Goal: Task Accomplishment & Management: Complete application form

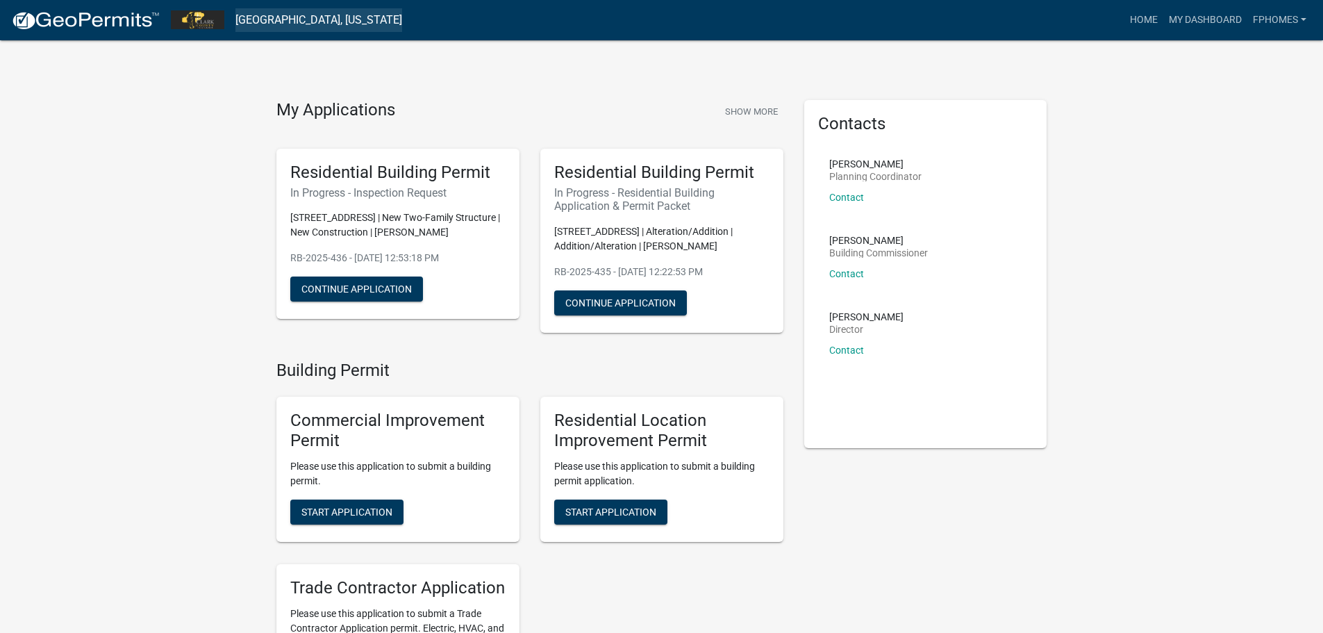
click at [301, 22] on link "[GEOGRAPHIC_DATA], [US_STATE]" at bounding box center [319, 20] width 167 height 24
click at [245, 21] on link "[GEOGRAPHIC_DATA], [US_STATE]" at bounding box center [319, 20] width 167 height 24
click at [305, 22] on link "[GEOGRAPHIC_DATA], [US_STATE]" at bounding box center [319, 20] width 167 height 24
click at [200, 21] on img at bounding box center [197, 19] width 53 height 19
click at [751, 110] on button "Show More" at bounding box center [752, 111] width 64 height 23
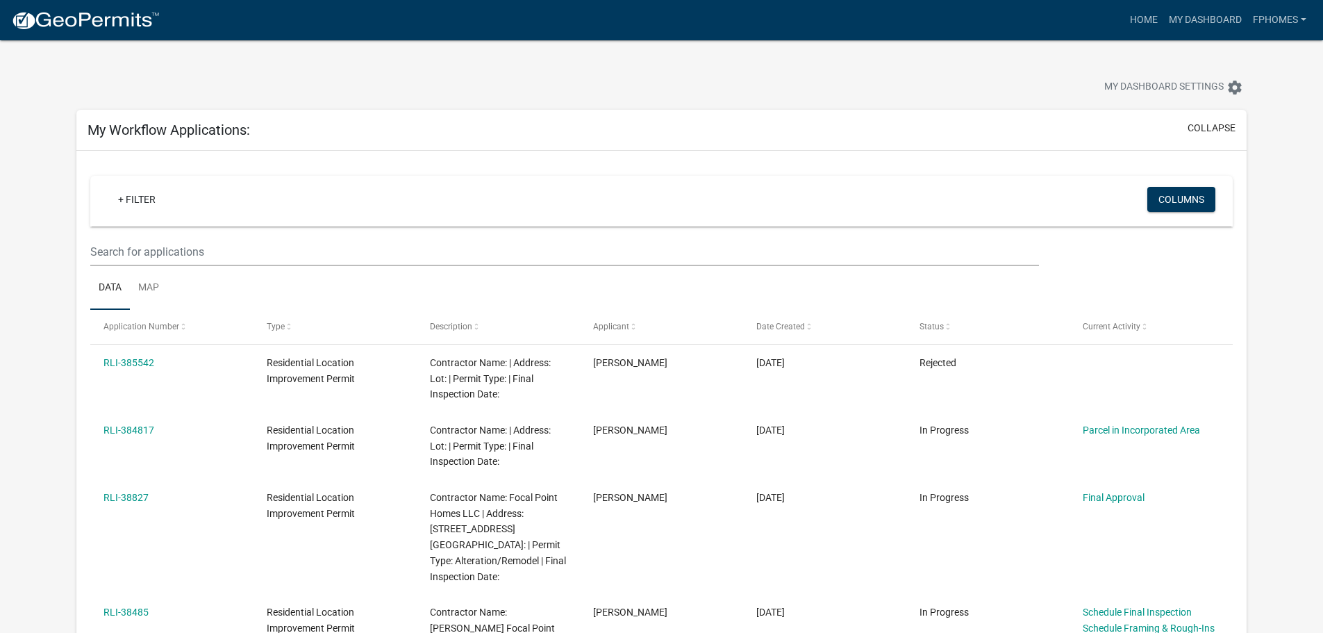
click at [102, 12] on img at bounding box center [85, 20] width 149 height 21
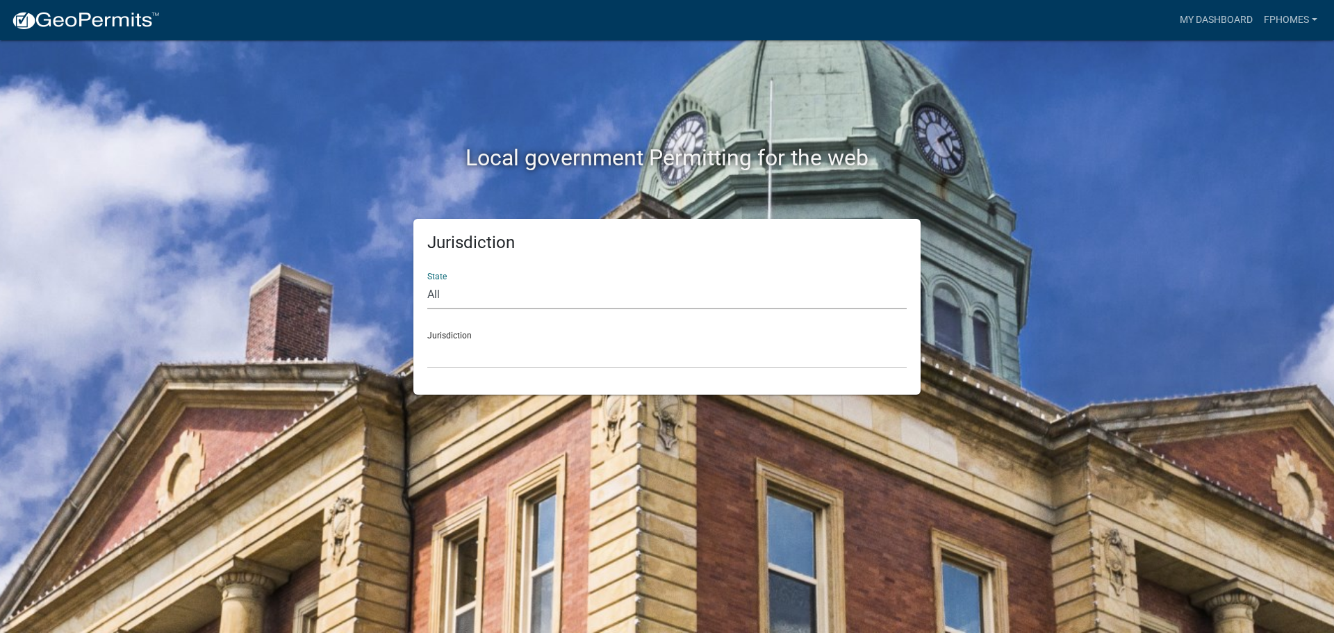
click at [517, 289] on select "All [US_STATE] [US_STATE] [US_STATE] [US_STATE] [US_STATE] [US_STATE] [US_STATE…" at bounding box center [666, 295] width 479 height 28
select select "[US_STATE]"
click at [427, 281] on select "All [US_STATE] [US_STATE] [US_STATE] [US_STATE] [US_STATE] [US_STATE] [US_STATE…" at bounding box center [666, 295] width 479 height 28
click at [453, 334] on div "Jurisdiction City of [GEOGRAPHIC_DATA], [US_STATE] City of [GEOGRAPHIC_DATA], […" at bounding box center [666, 344] width 479 height 48
click at [453, 349] on select "City of [GEOGRAPHIC_DATA], [US_STATE] City of [GEOGRAPHIC_DATA], [US_STATE] Cit…" at bounding box center [666, 354] width 479 height 28
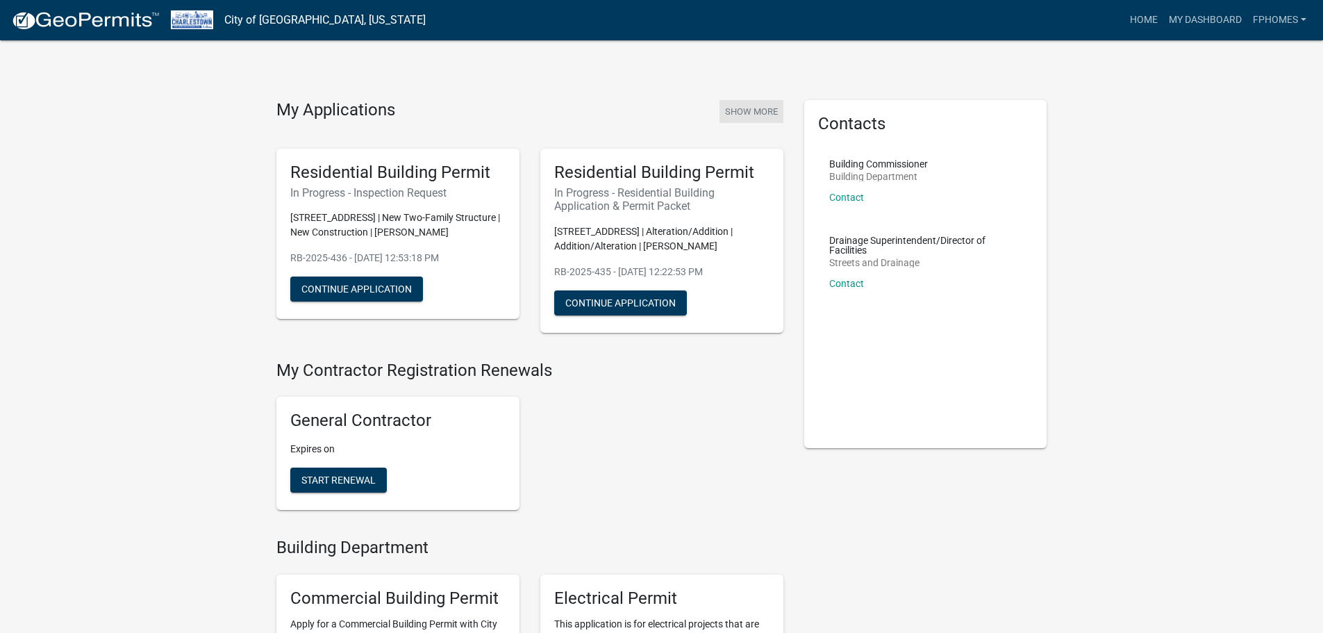
click at [754, 117] on button "Show More" at bounding box center [752, 111] width 64 height 23
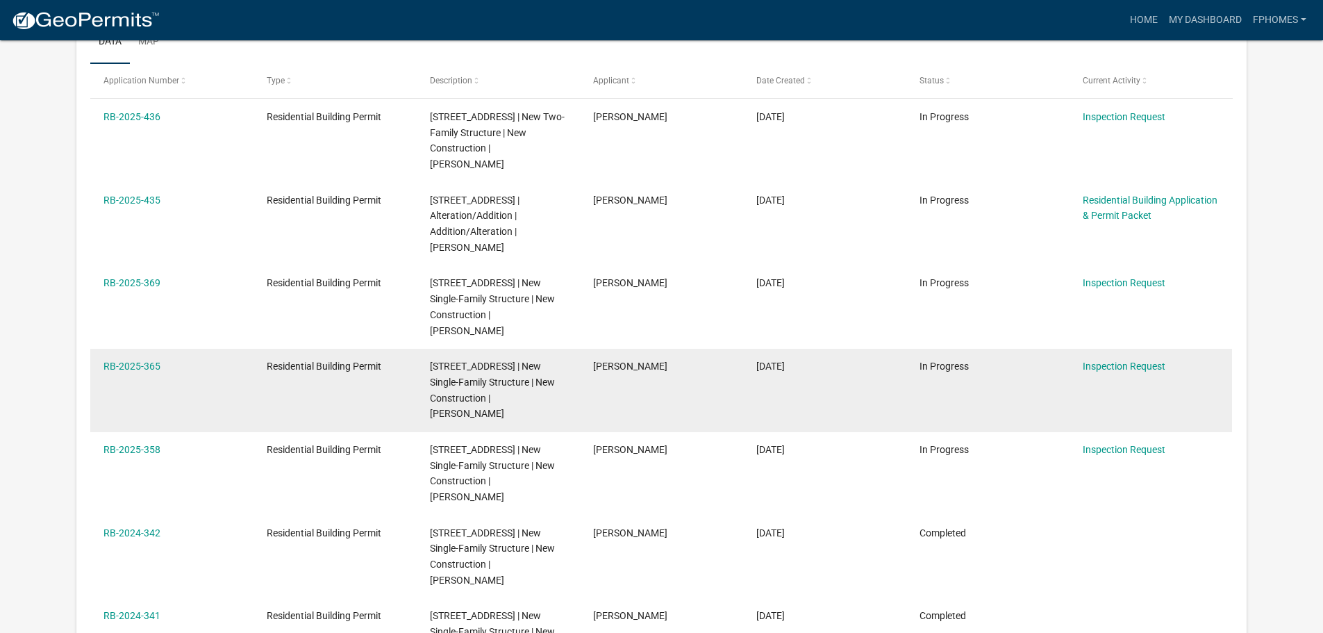
scroll to position [278, 0]
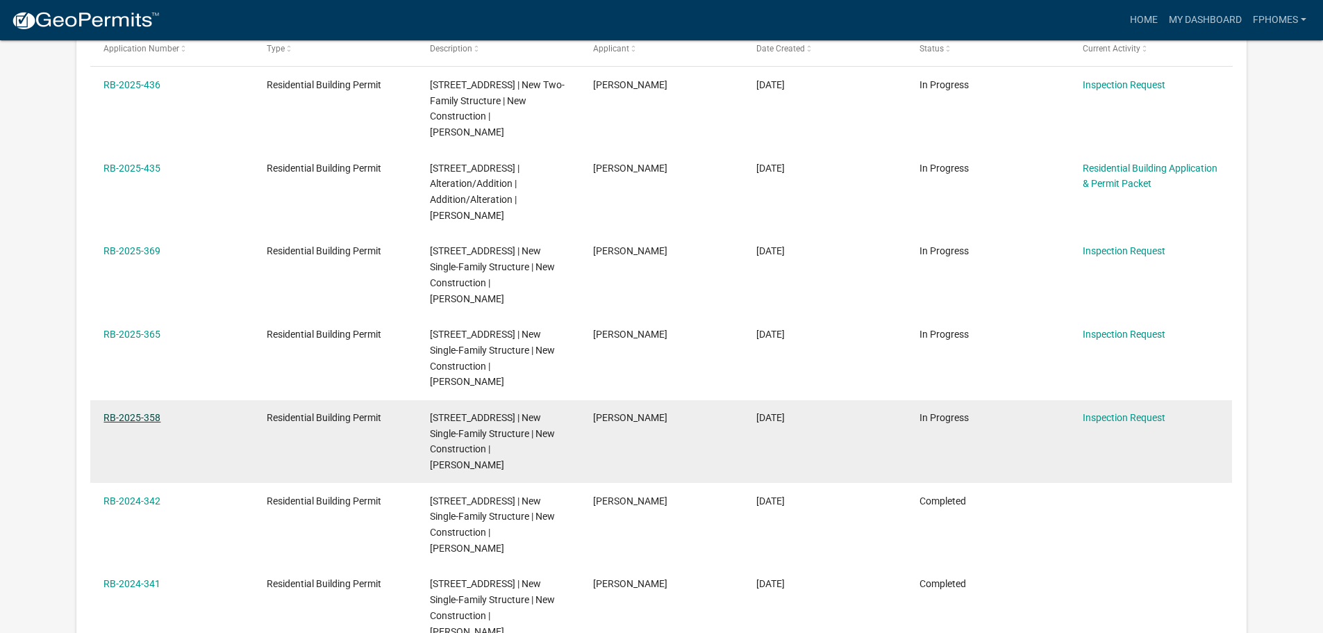
click at [141, 423] on link "RB-2025-358" at bounding box center [132, 417] width 57 height 11
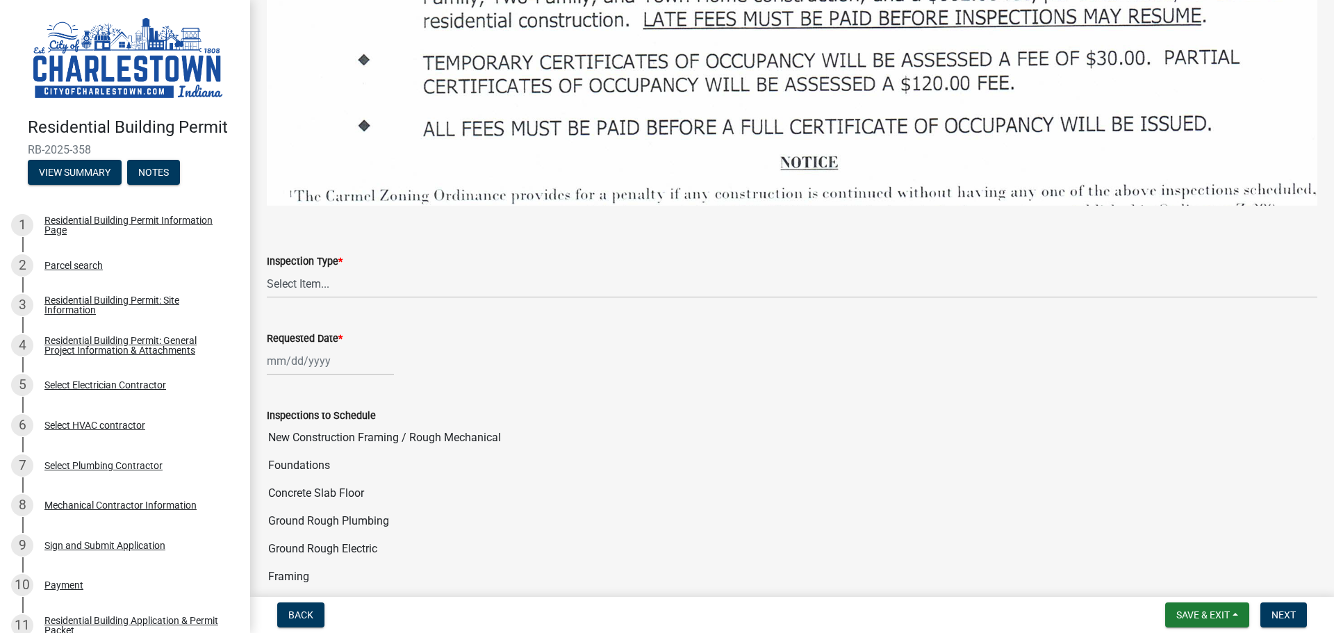
scroll to position [2084, 0]
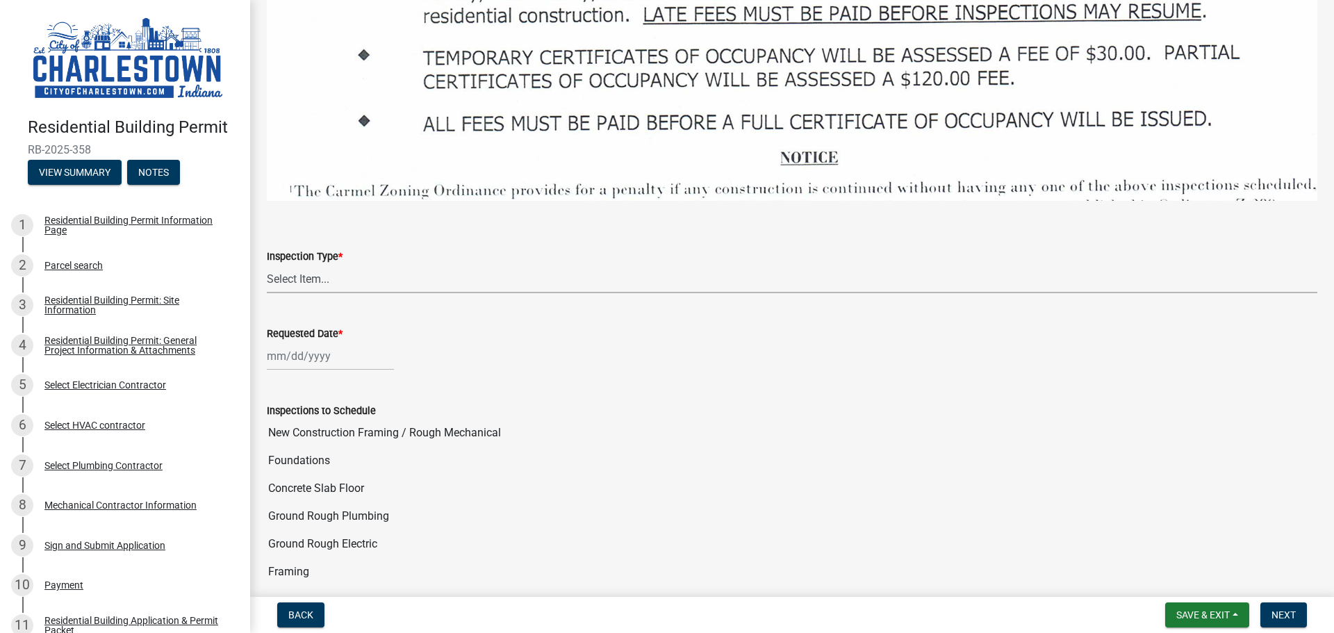
click at [304, 272] on select "Select Item... New Construction Framing / Rough Mechanical Foundations Concrete…" at bounding box center [792, 279] width 1050 height 28
click at [267, 265] on select "Select Item... New Construction Framing / Rough Mechanical Foundations Concrete…" at bounding box center [792, 279] width 1050 height 28
select select "18e7c4b3-438d-46af-8feb-0ae748388863"
select select "8"
select select "2025"
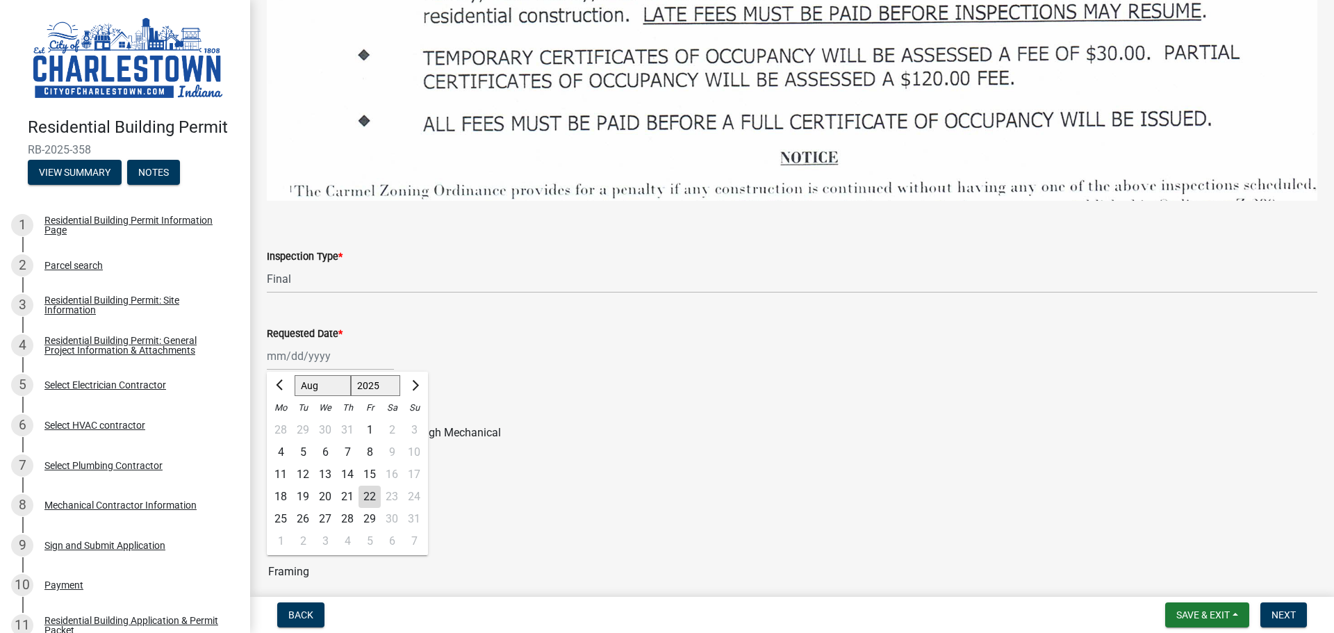
click at [297, 347] on div "[PERSON_NAME] Feb Mar Apr [PERSON_NAME][DATE] [DATE] 1526 1527 1528 1529 1530 1…" at bounding box center [330, 356] width 127 height 28
click at [375, 489] on div "22" at bounding box center [369, 497] width 22 height 22
type input "[DATE]"
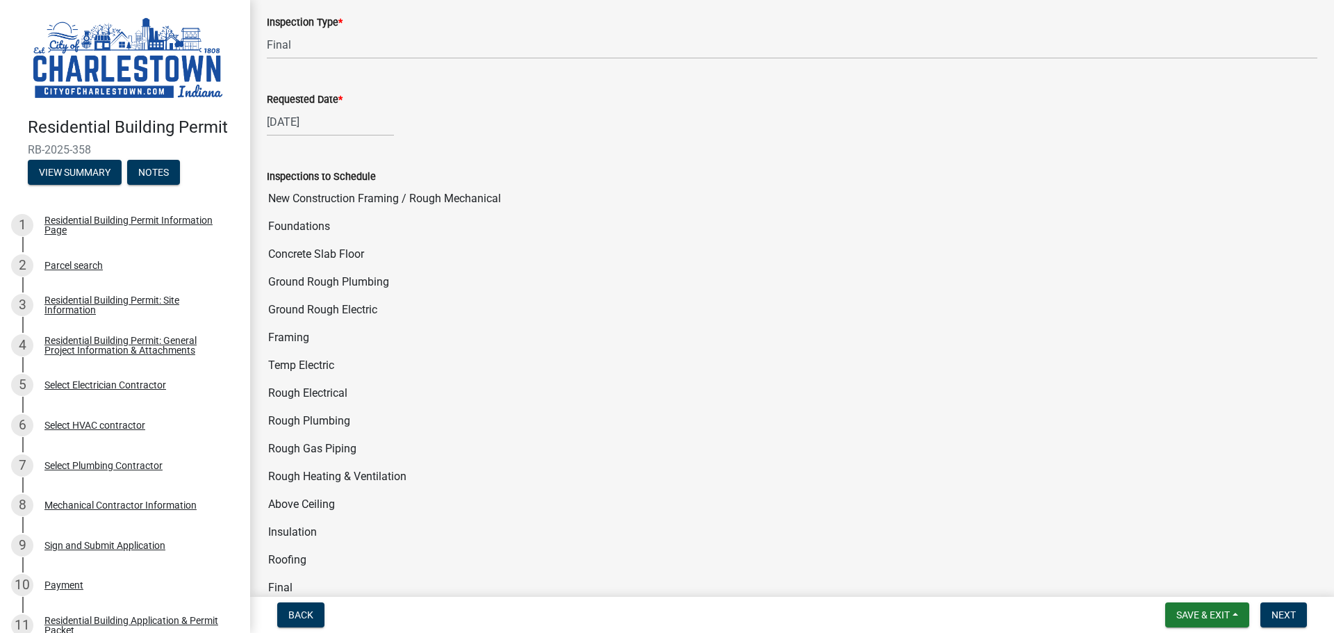
scroll to position [2501, 0]
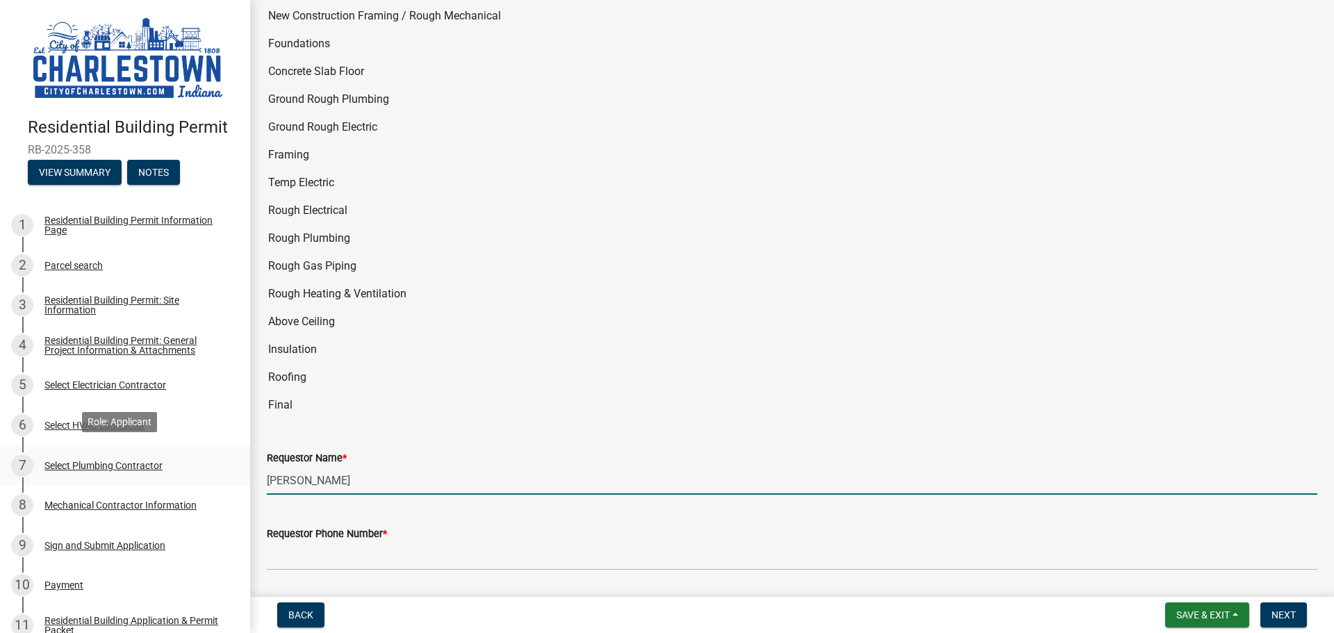
drag, startPoint x: 345, startPoint y: 459, endPoint x: 142, endPoint y: 472, distance: 202.5
click at [141, 471] on div "Residential Building Permit RB-2025-358 View Summary Notes 1 Residential Buildi…" at bounding box center [667, 316] width 1334 height 633
type input "[PERSON_NAME]"
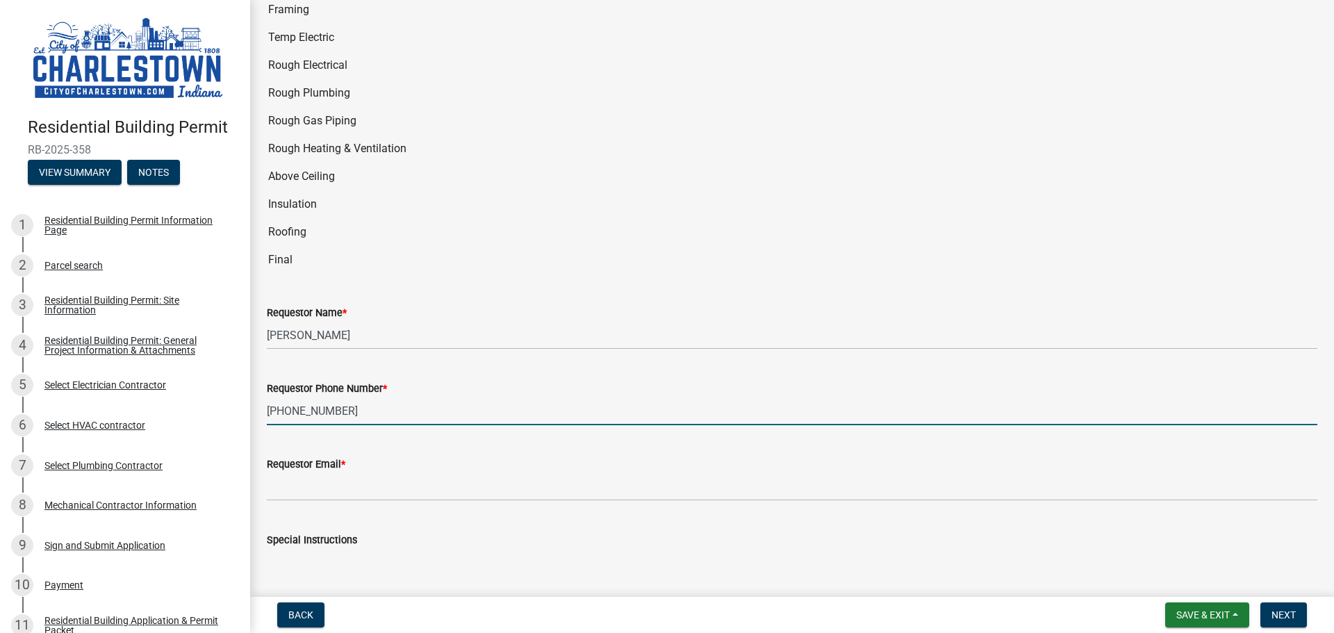
scroll to position [2723, 0]
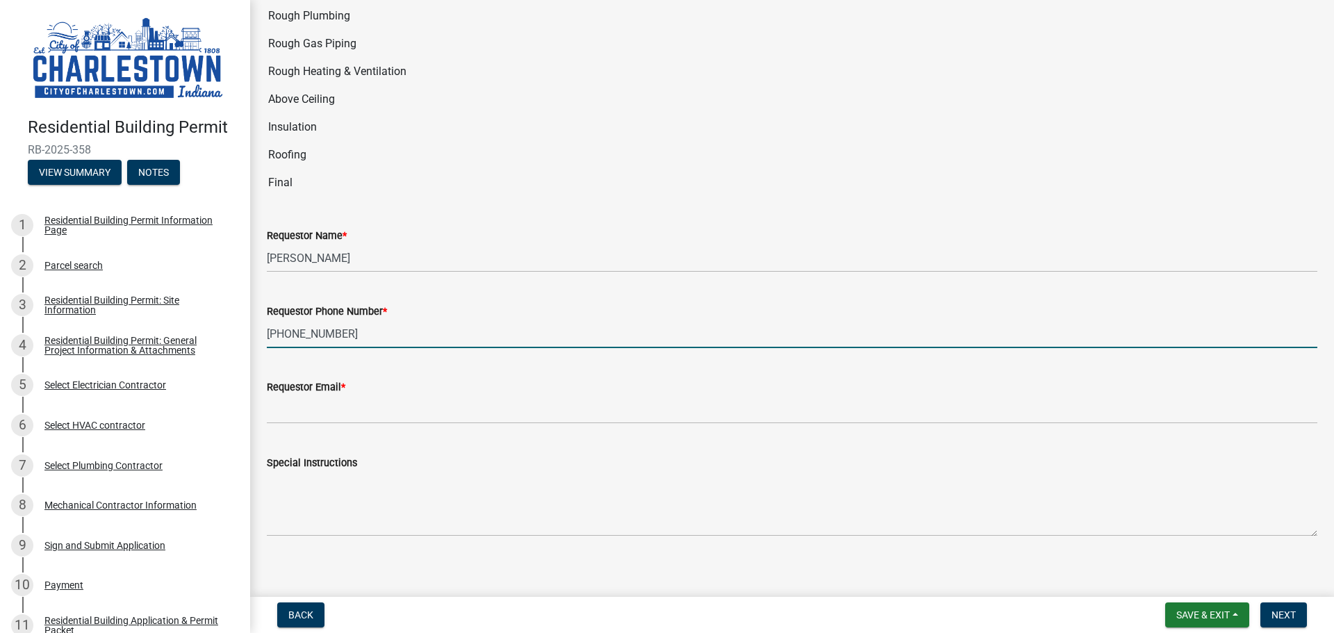
type input "[PHONE_NUMBER]"
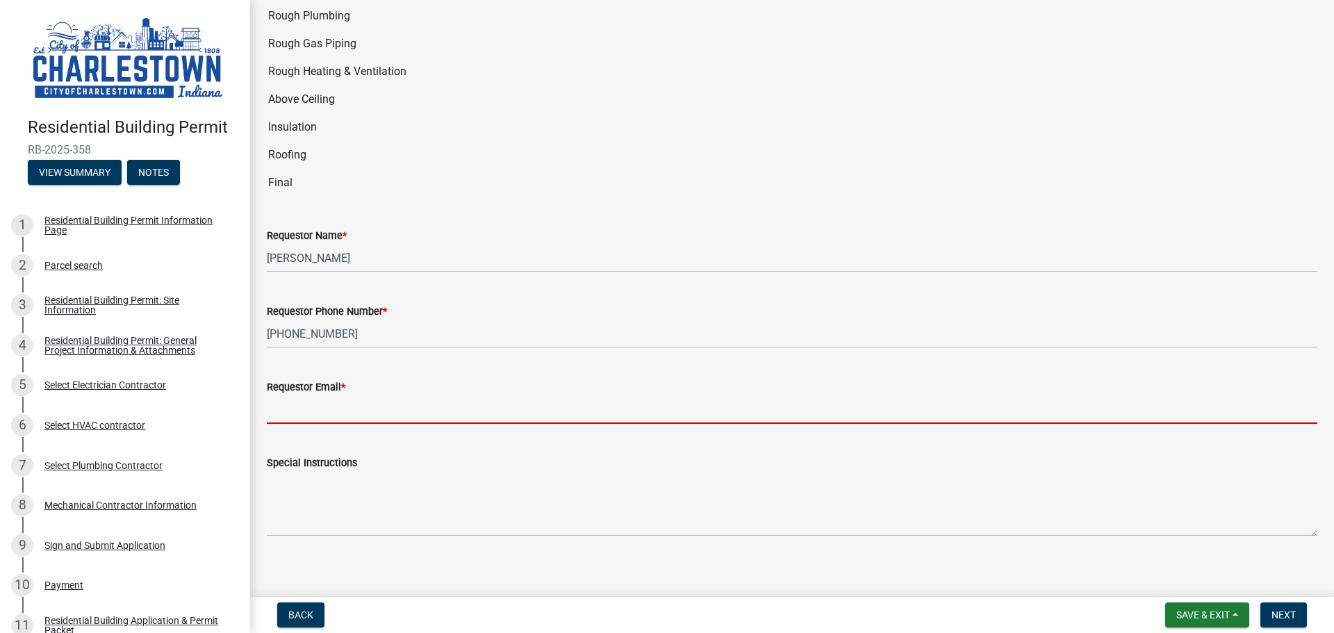
click at [288, 399] on input "Requestor Email *" at bounding box center [792, 409] width 1050 height 28
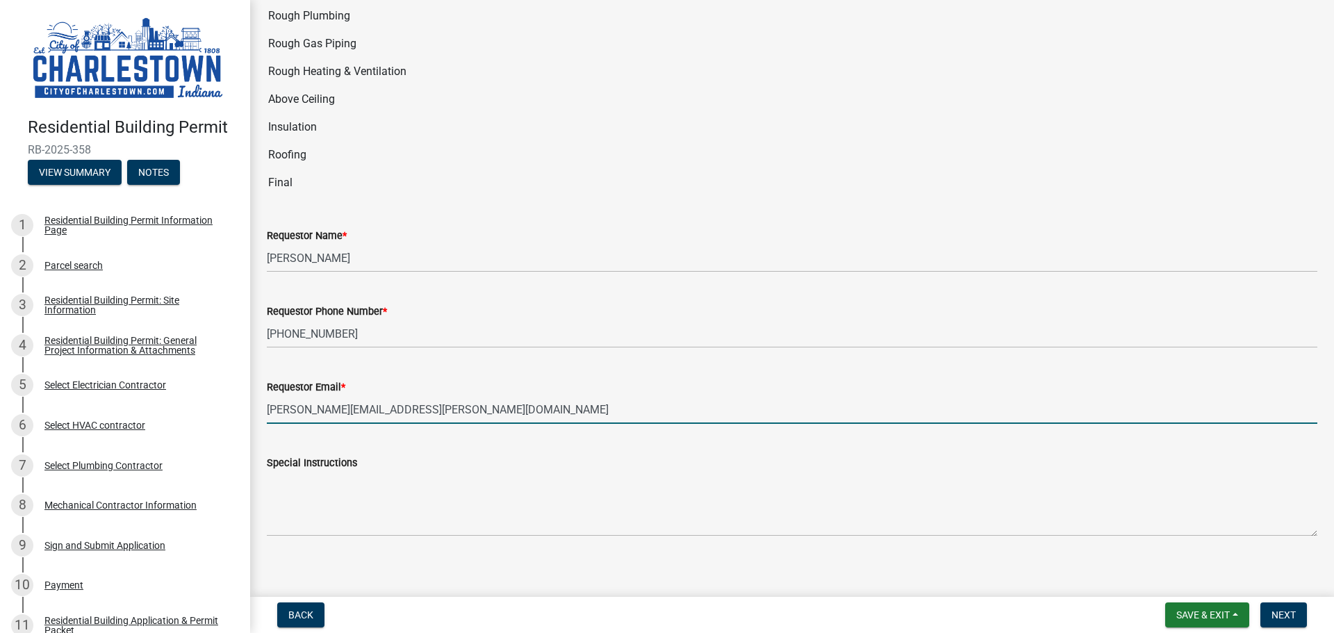
type input "[PERSON_NAME][EMAIL_ADDRESS][PERSON_NAME][DOMAIN_NAME]"
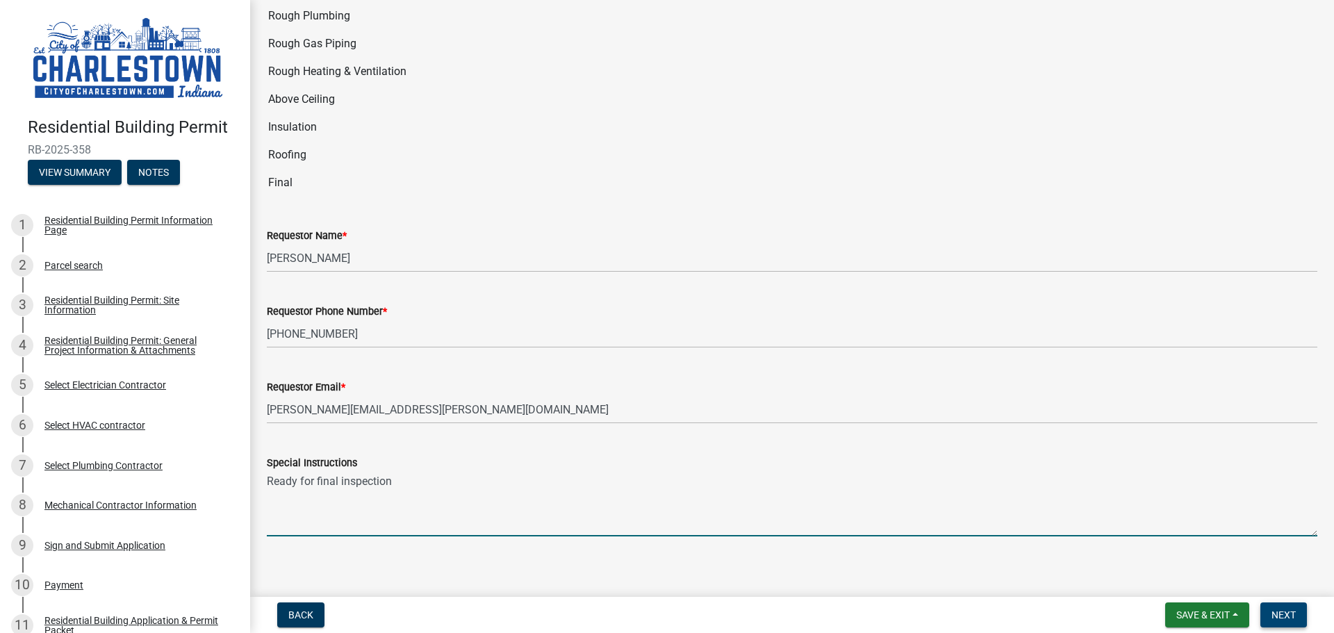
type textarea "Ready for final inspection"
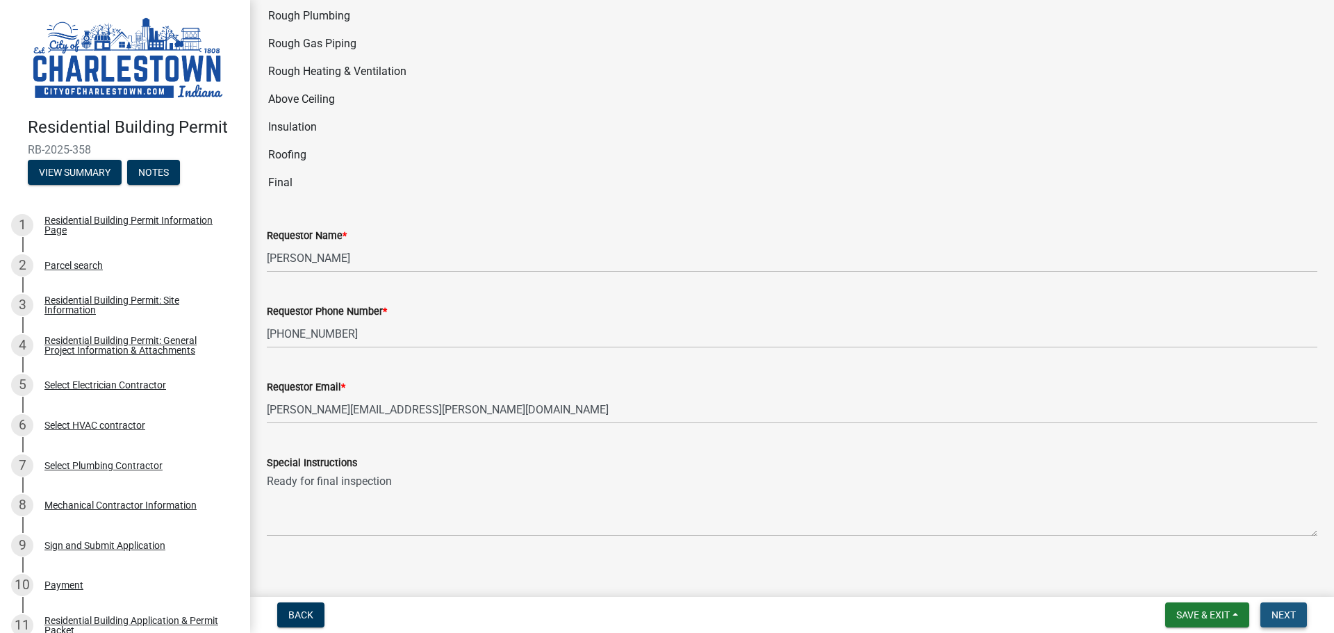
click at [1294, 613] on span "Next" at bounding box center [1283, 614] width 24 height 11
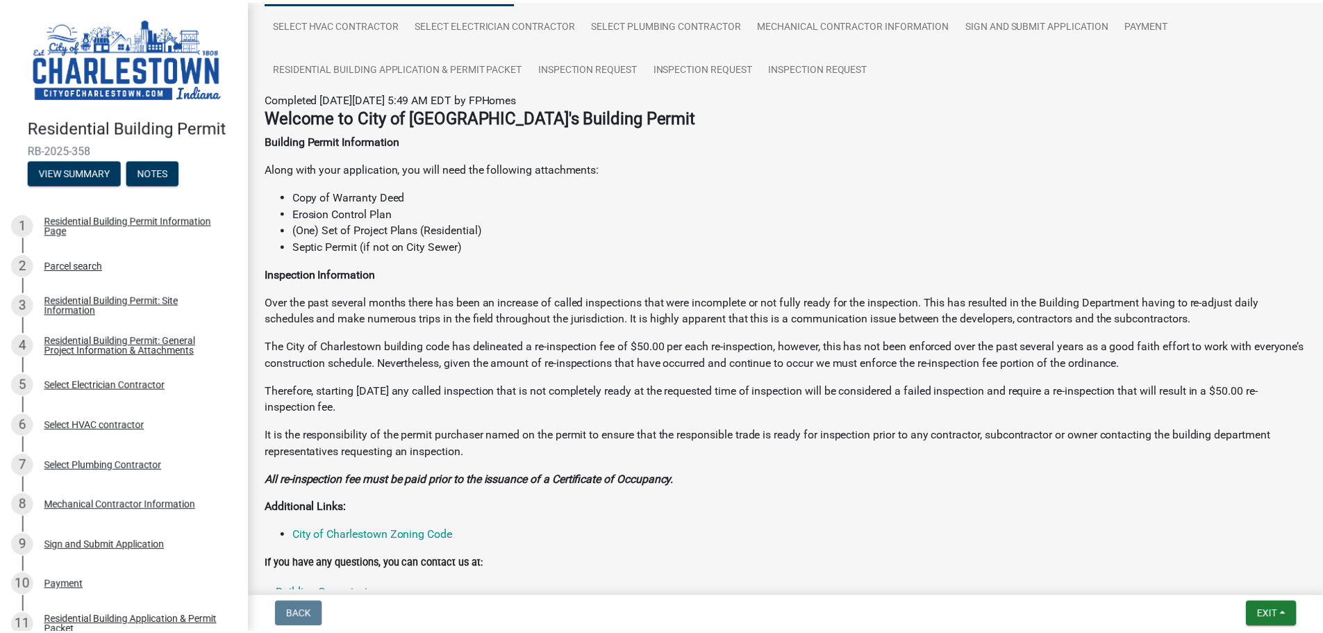
scroll to position [286, 0]
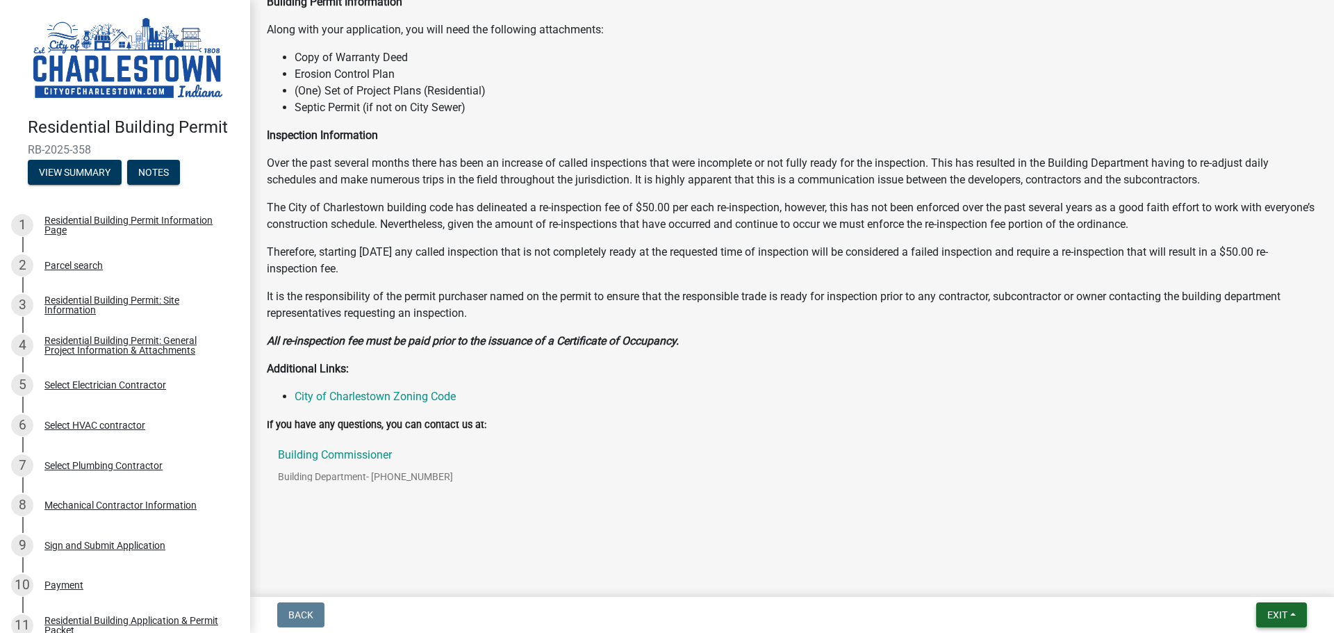
click at [1286, 611] on span "Exit" at bounding box center [1277, 614] width 20 height 11
click at [1237, 577] on button "Save & Exit" at bounding box center [1251, 578] width 111 height 33
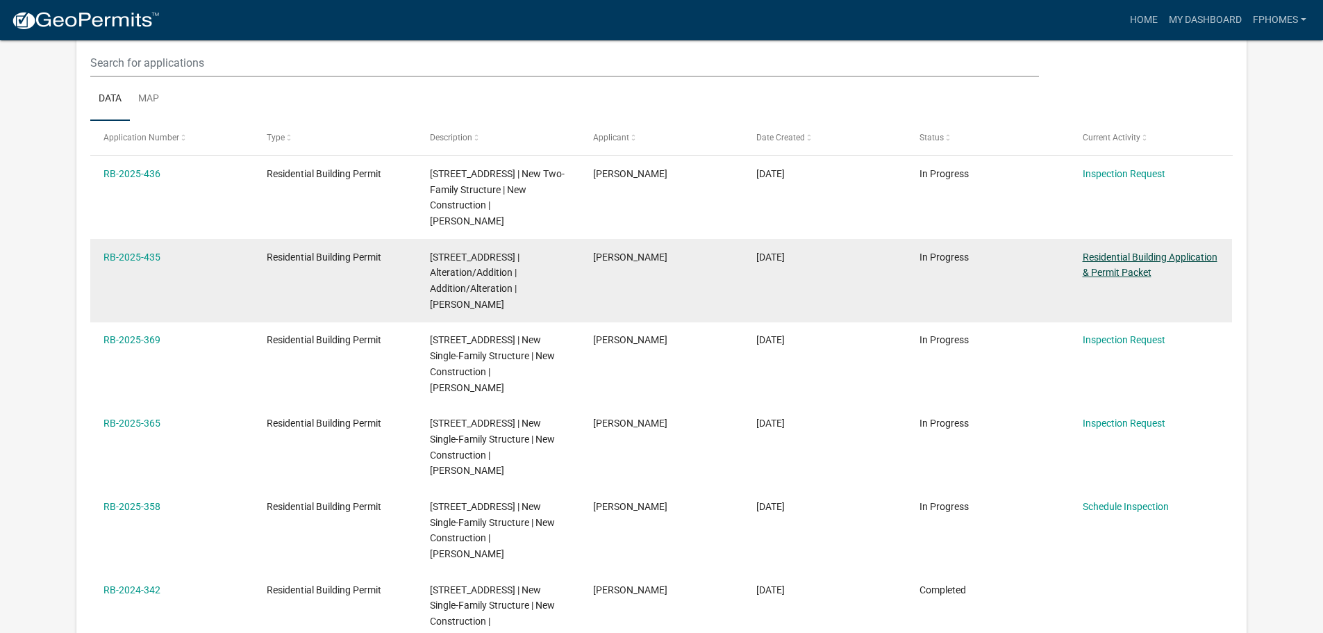
scroll to position [45, 0]
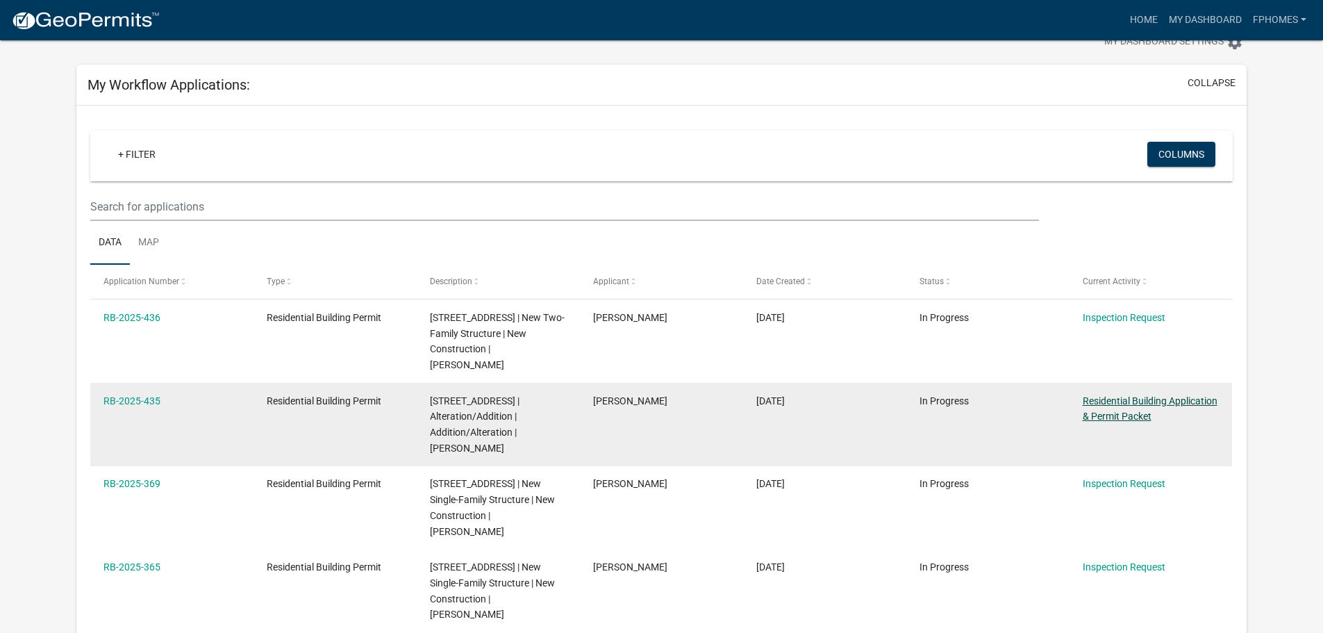
click at [1125, 404] on link "Residential Building Application & Permit Packet" at bounding box center [1150, 408] width 135 height 27
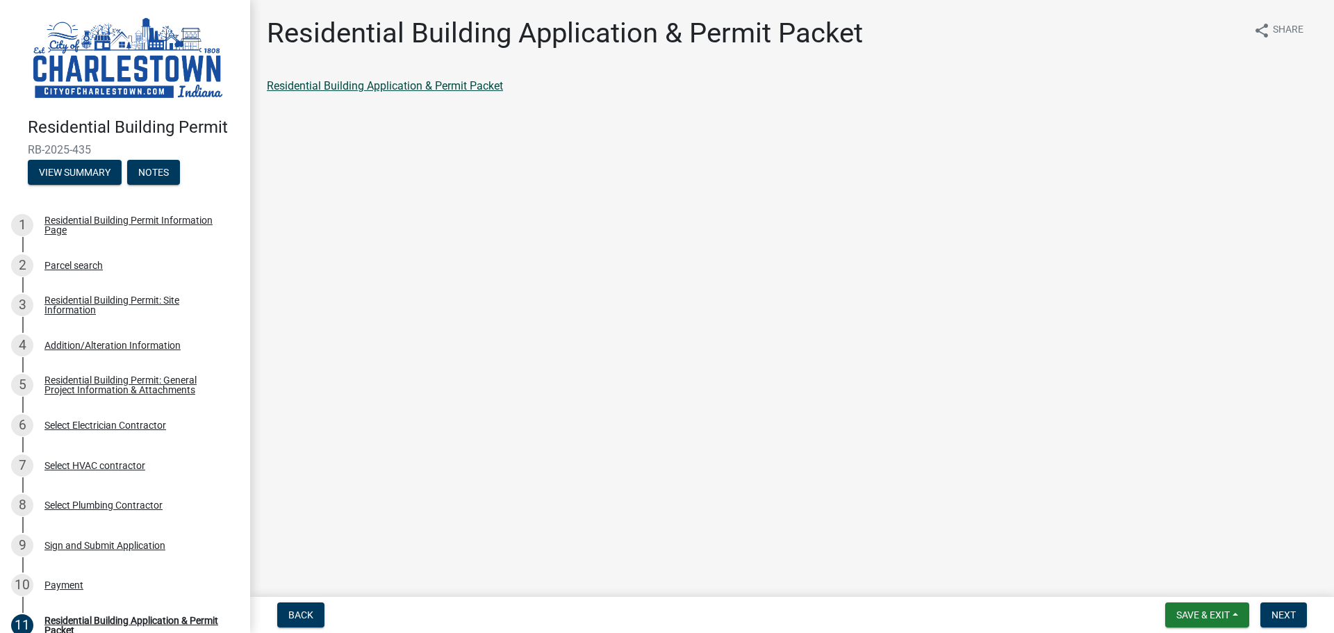
click at [383, 89] on link "Residential Building Application & Permit Packet" at bounding box center [385, 85] width 236 height 13
